Goal: Task Accomplishment & Management: Manage account settings

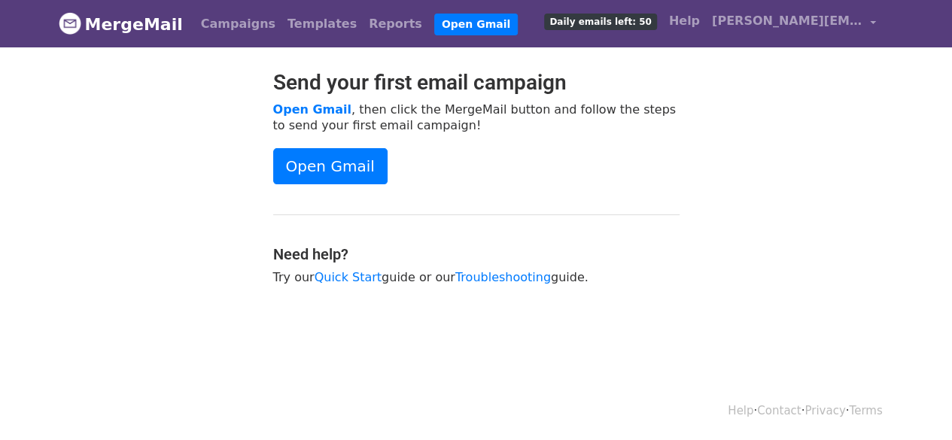
scroll to position [2, 0]
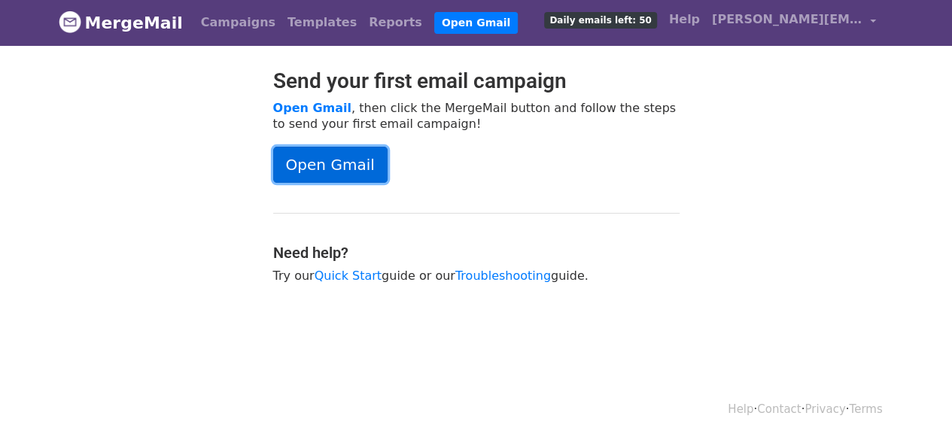
click at [318, 160] on link "Open Gmail" at bounding box center [330, 165] width 114 height 36
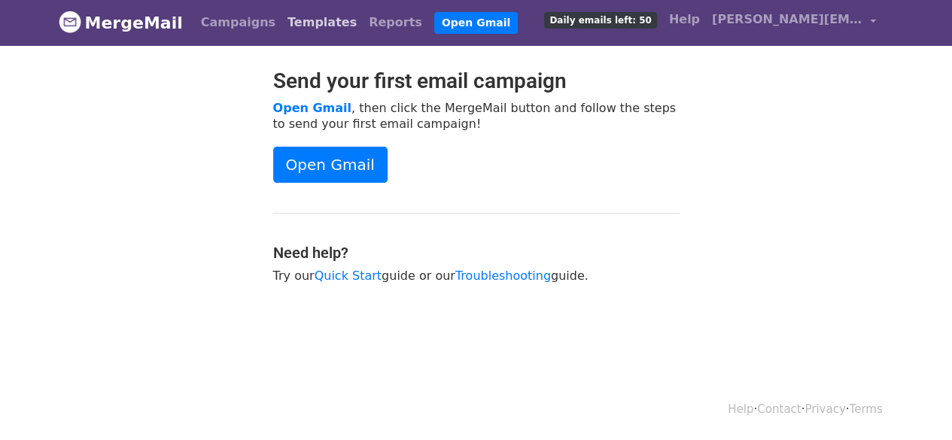
click at [286, 17] on link "Templates" at bounding box center [322, 23] width 81 height 30
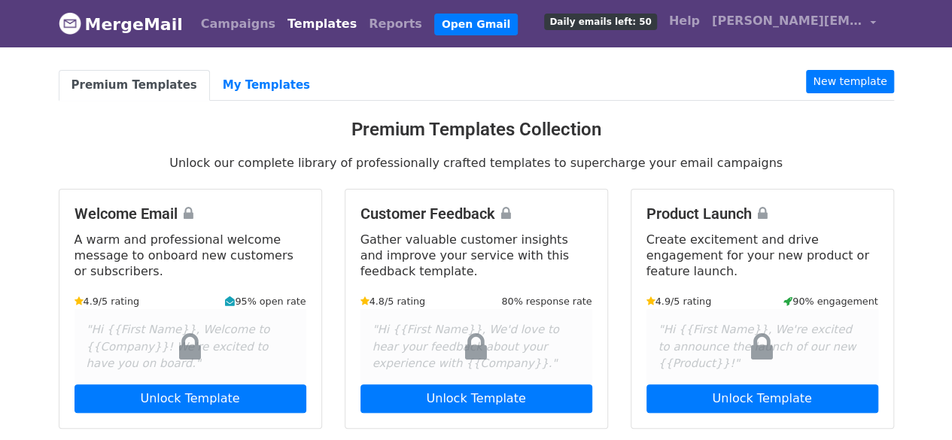
click at [855, 66] on body "MergeMail Campaigns Templates Reports Open Gmail Daily emails left: 50 Help nee…" at bounding box center [476, 412] width 952 height 824
click at [863, 75] on link "New template" at bounding box center [849, 81] width 87 height 23
click at [866, 21] on link "[PERSON_NAME][EMAIL_ADDRESS][DOMAIN_NAME]" at bounding box center [794, 23] width 176 height 35
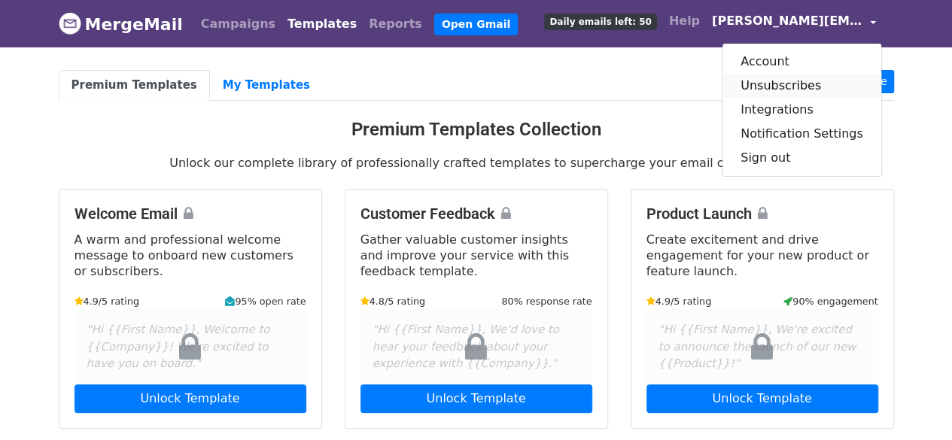
click at [791, 79] on link "Unsubscribes" at bounding box center [802, 86] width 159 height 24
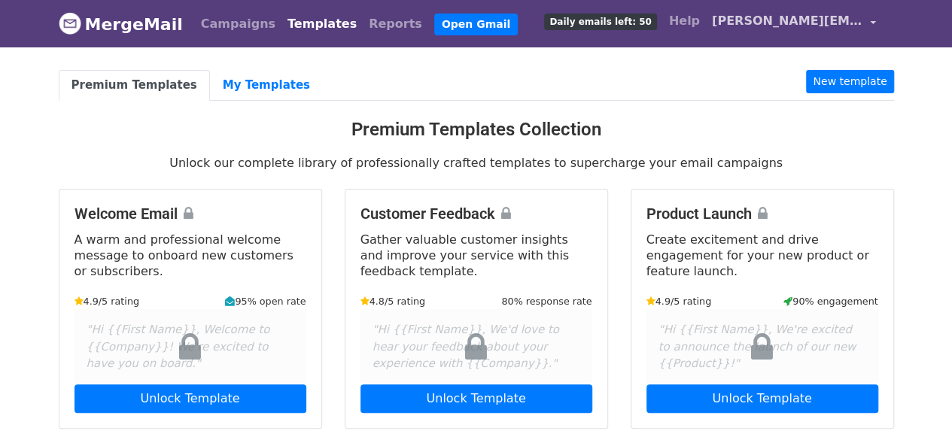
click at [870, 25] on link "[PERSON_NAME][EMAIL_ADDRESS][DOMAIN_NAME]" at bounding box center [794, 23] width 176 height 35
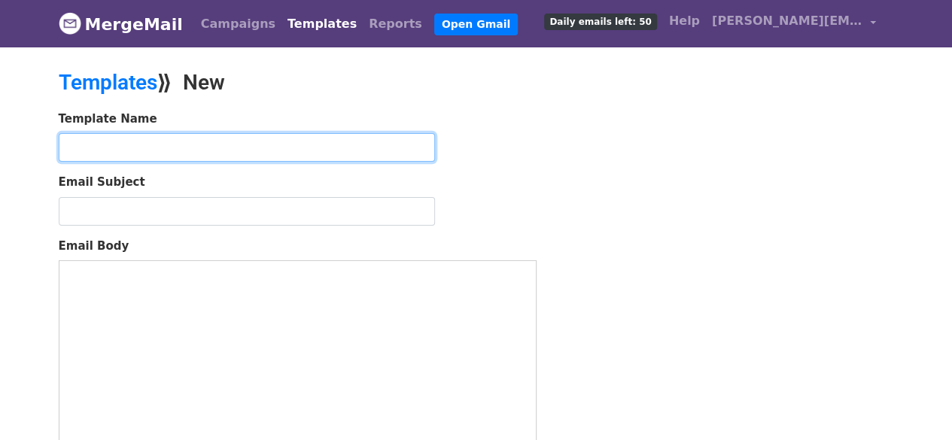
click at [286, 148] on input "text" at bounding box center [247, 147] width 376 height 29
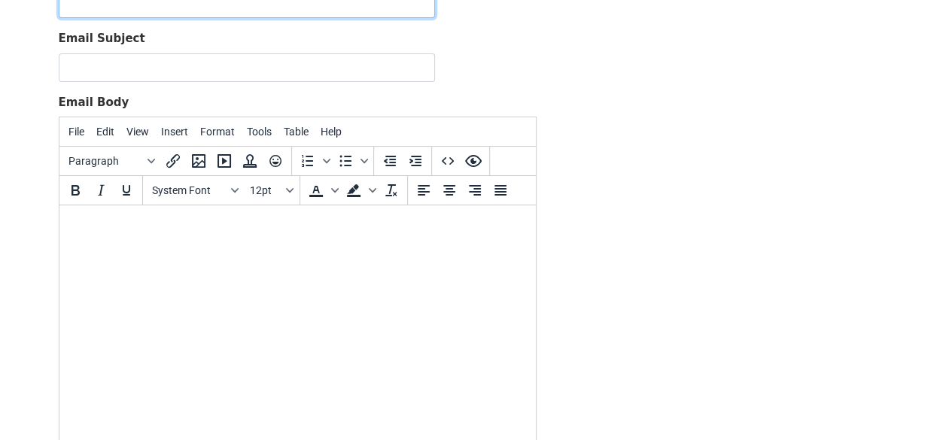
scroll to position [146, 0]
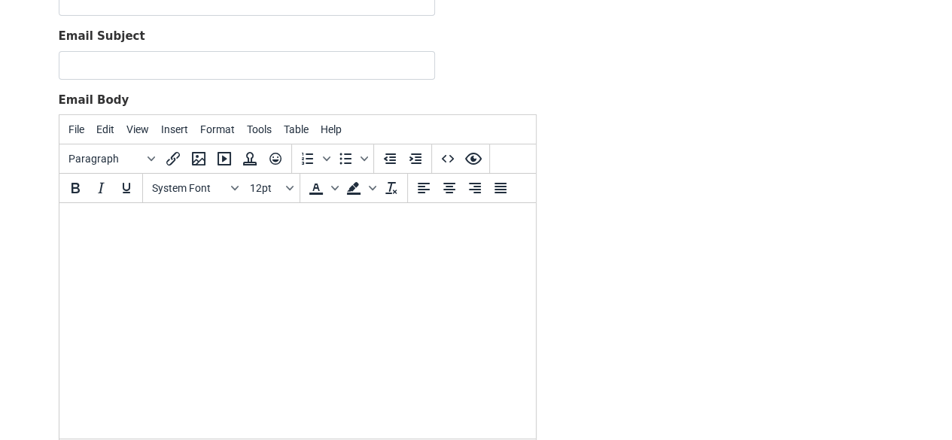
click at [226, 244] on html at bounding box center [297, 223] width 477 height 41
paste body
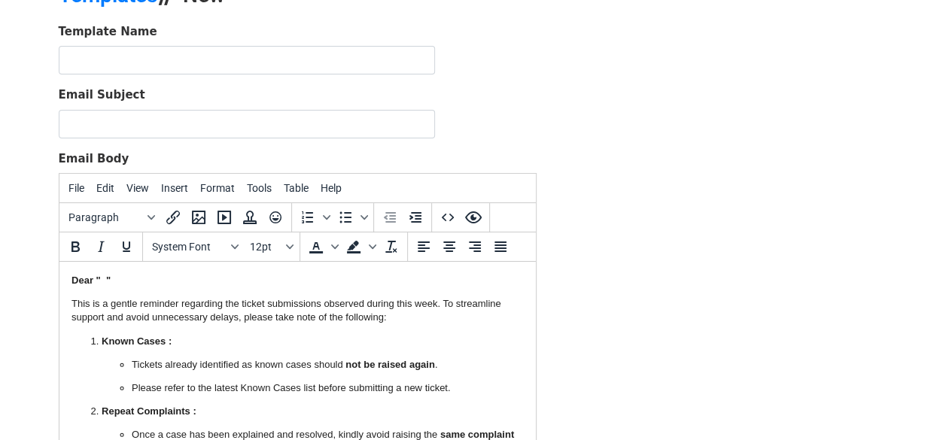
scroll to position [0, 0]
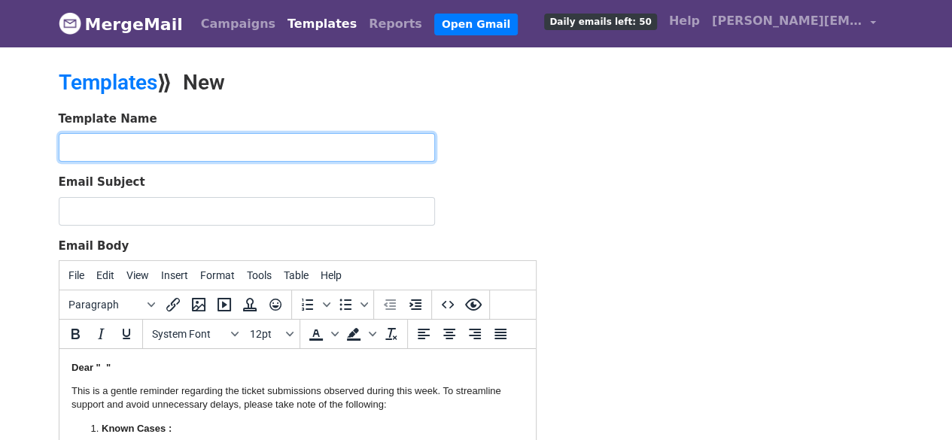
click at [167, 143] on input "text" at bounding box center [247, 147] width 376 height 29
type input "TICKETS"
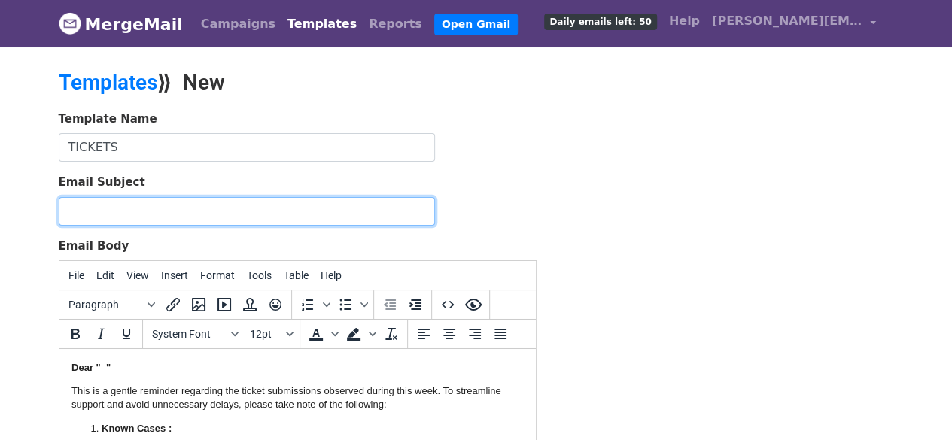
click at [188, 212] on input "Email Subject" at bounding box center [247, 211] width 376 height 29
click at [206, 197] on input "Email Subject" at bounding box center [247, 211] width 376 height 29
paste input "Weekly Reminder – Ticket Raising Guidelines"
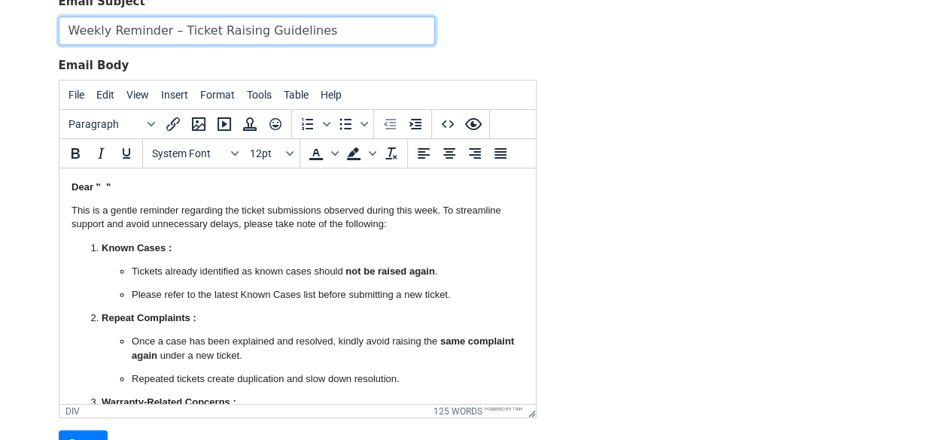
scroll to position [164, 0]
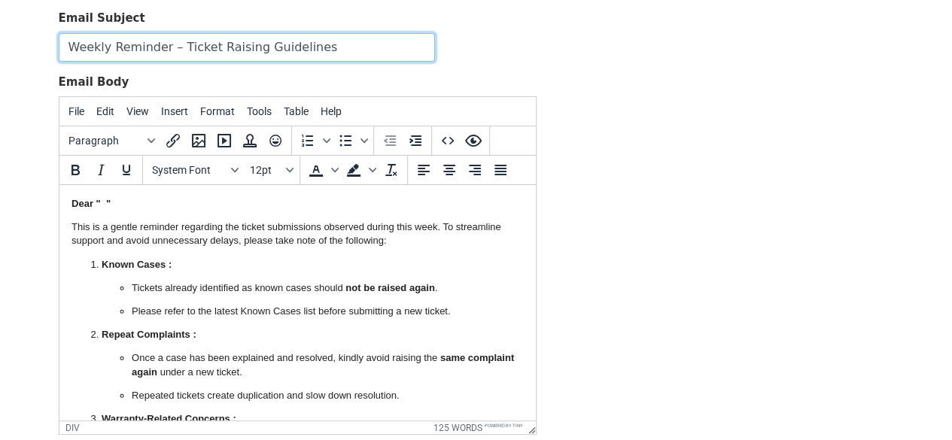
type input "Weekly Reminder – Ticket Raising Guidelines"
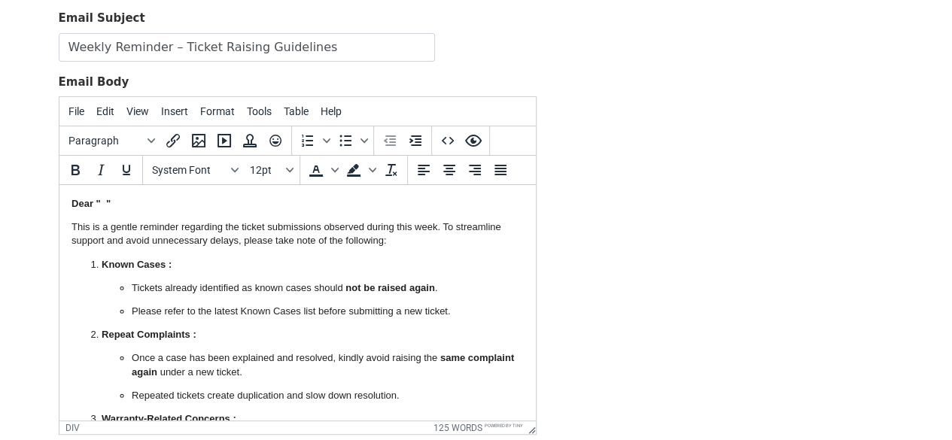
click at [190, 265] on p "Known Cases :" at bounding box center [312, 265] width 422 height 14
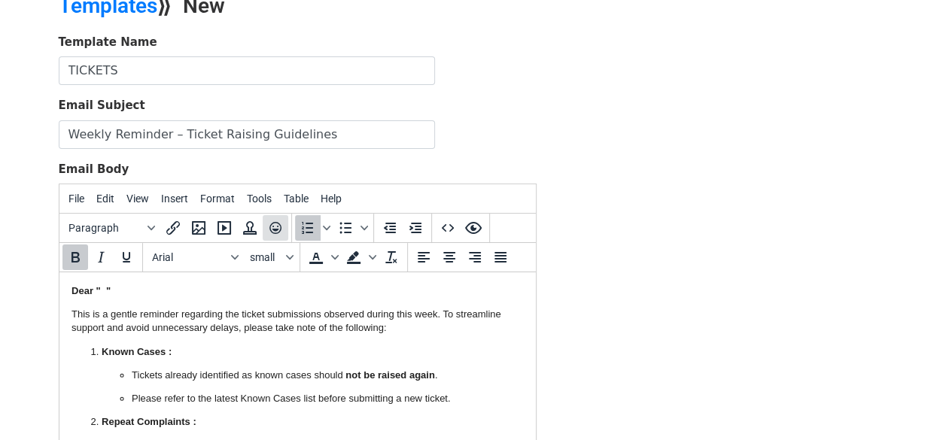
scroll to position [0, 0]
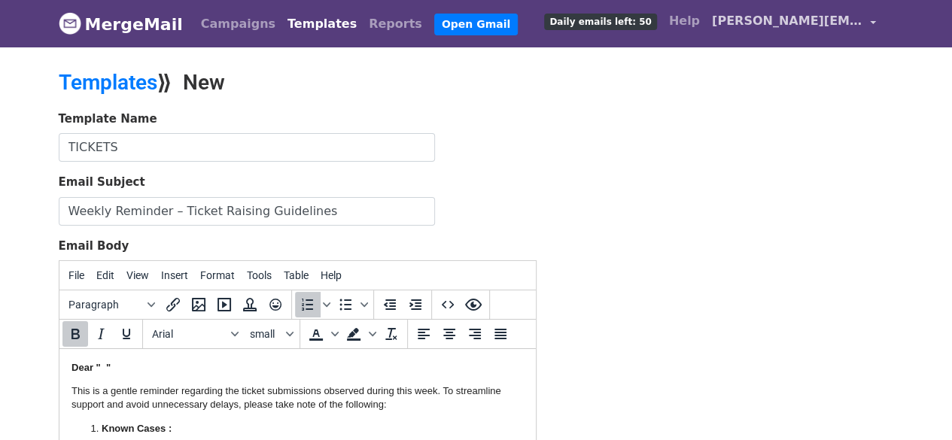
click at [814, 16] on span "[PERSON_NAME][EMAIL_ADDRESS][DOMAIN_NAME]" at bounding box center [787, 21] width 151 height 18
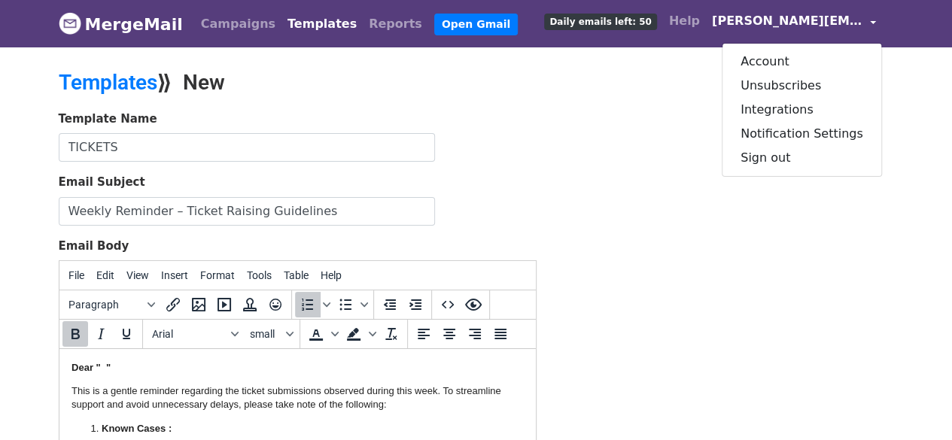
click at [415, 93] on h2 "Templates ⟫ New" at bounding box center [334, 83] width 550 height 26
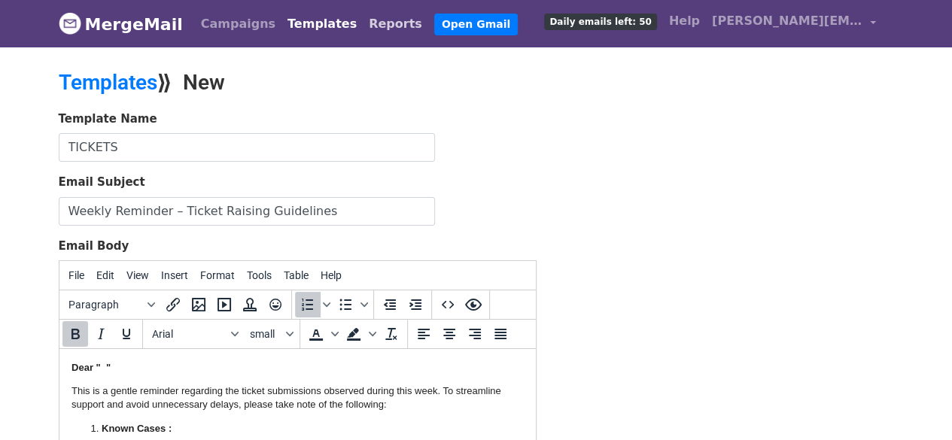
click at [363, 22] on link "Reports" at bounding box center [396, 24] width 66 height 30
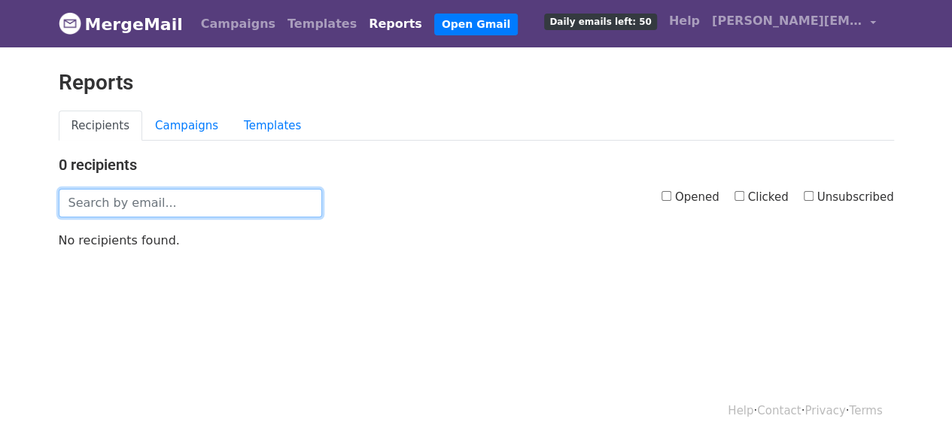
click at [193, 197] on input "text" at bounding box center [191, 203] width 264 height 29
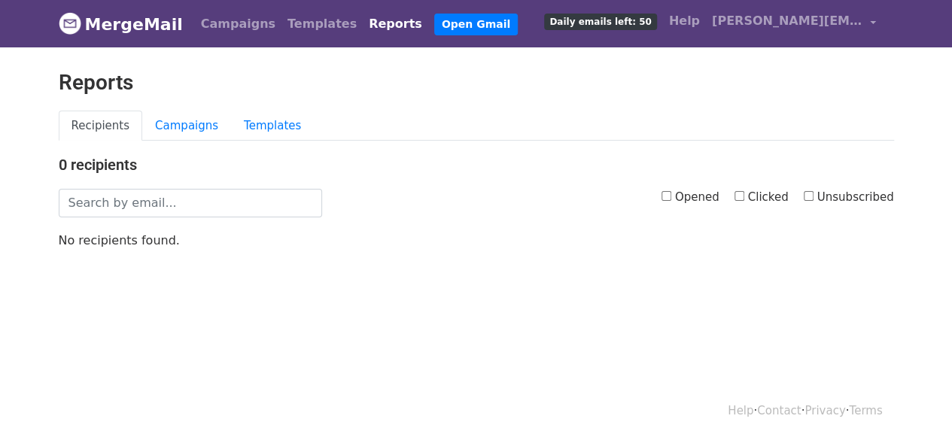
click at [214, 215] on div "0 recipients Opened Clicked Unsubscribed No recipients found." at bounding box center [476, 202] width 858 height 93
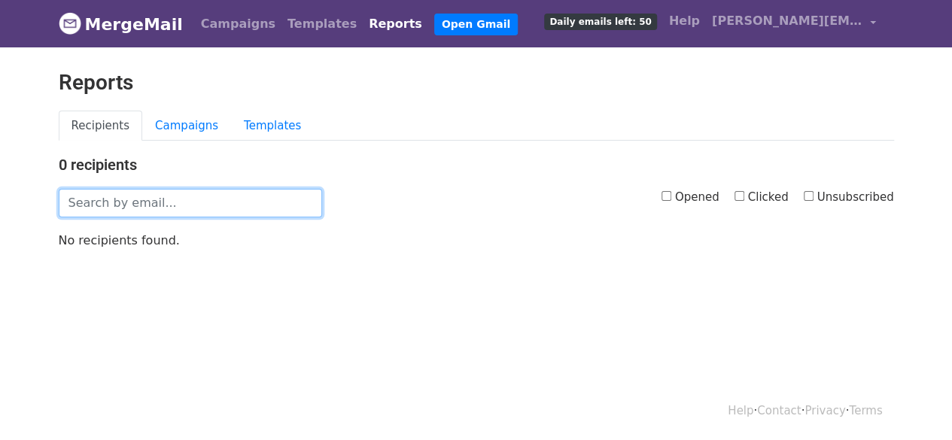
click at [195, 206] on input "text" at bounding box center [191, 203] width 264 height 29
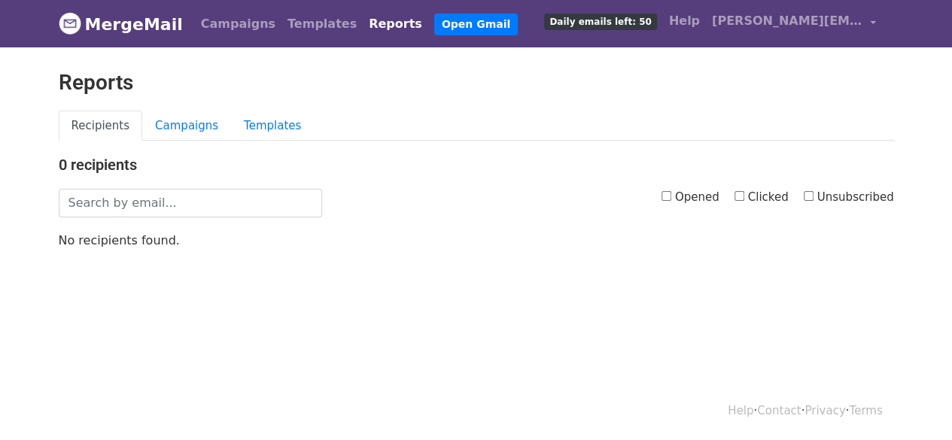
click at [218, 221] on div "0 recipients Opened Clicked Unsubscribed No recipients found." at bounding box center [476, 202] width 858 height 93
click at [363, 20] on link "Reports" at bounding box center [396, 24] width 66 height 30
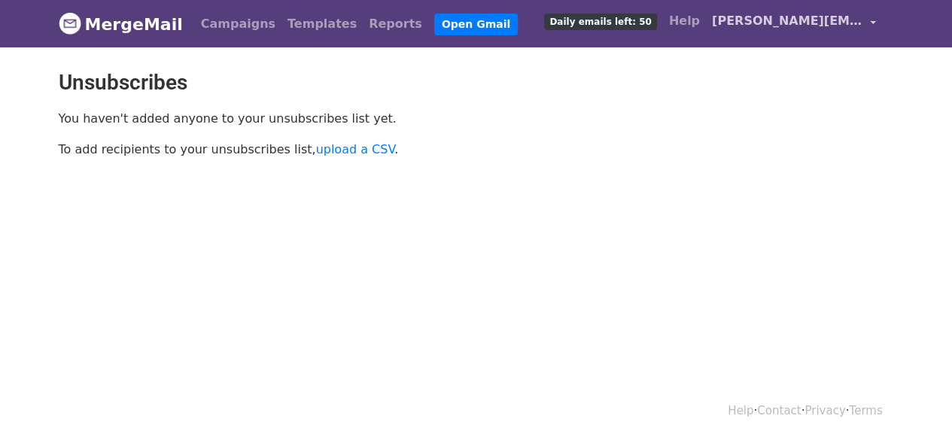
click at [815, 24] on span "[PERSON_NAME][EMAIL_ADDRESS][DOMAIN_NAME]" at bounding box center [787, 21] width 151 height 18
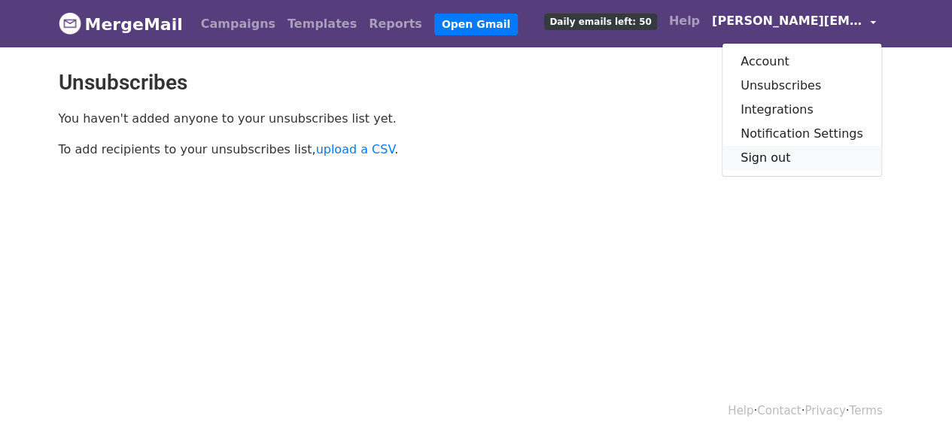
click at [789, 155] on link "Sign out" at bounding box center [802, 158] width 159 height 24
